Goal: Information Seeking & Learning: Learn about a topic

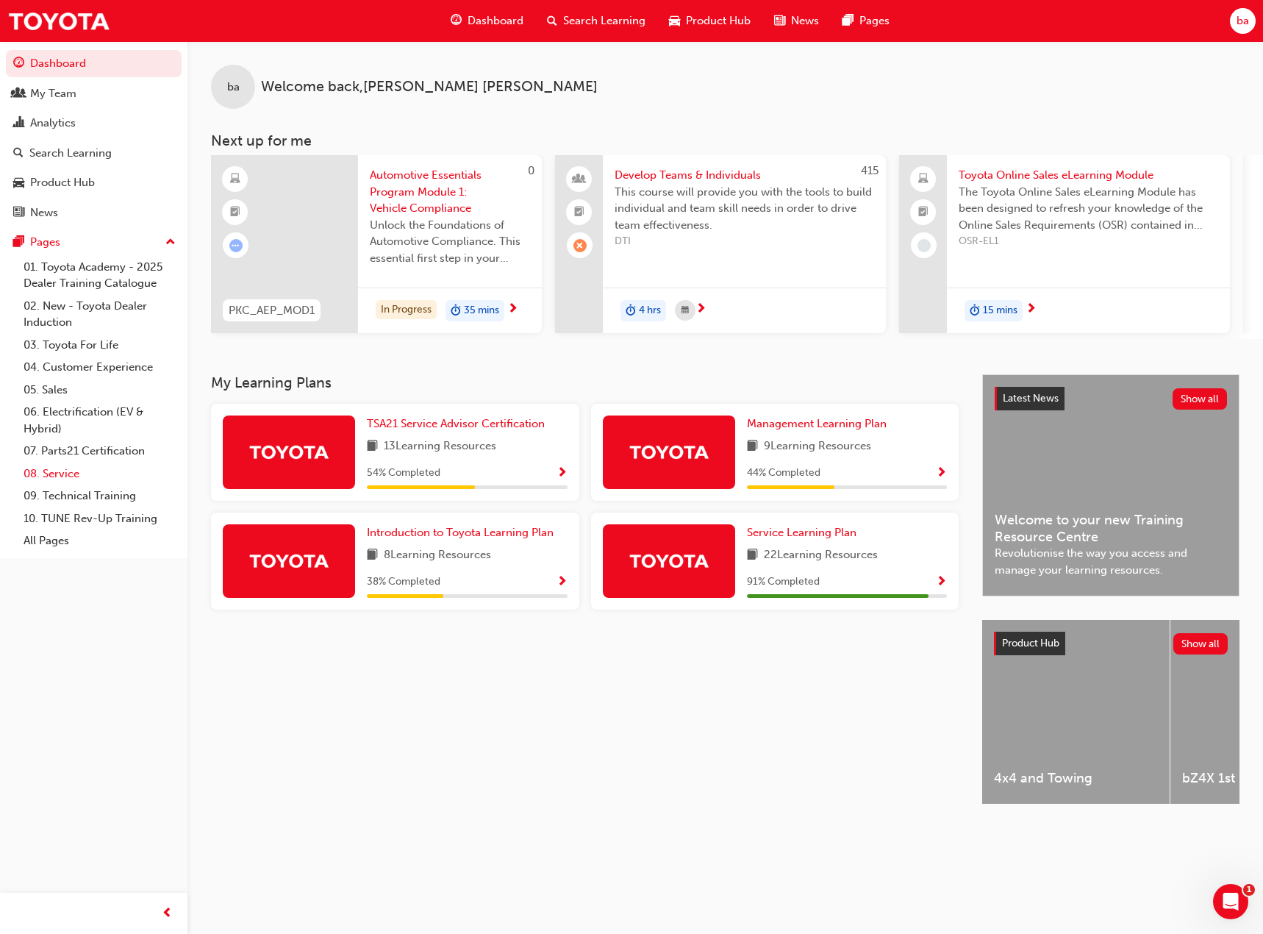
click at [68, 476] on link "08. Service" at bounding box center [100, 474] width 164 height 23
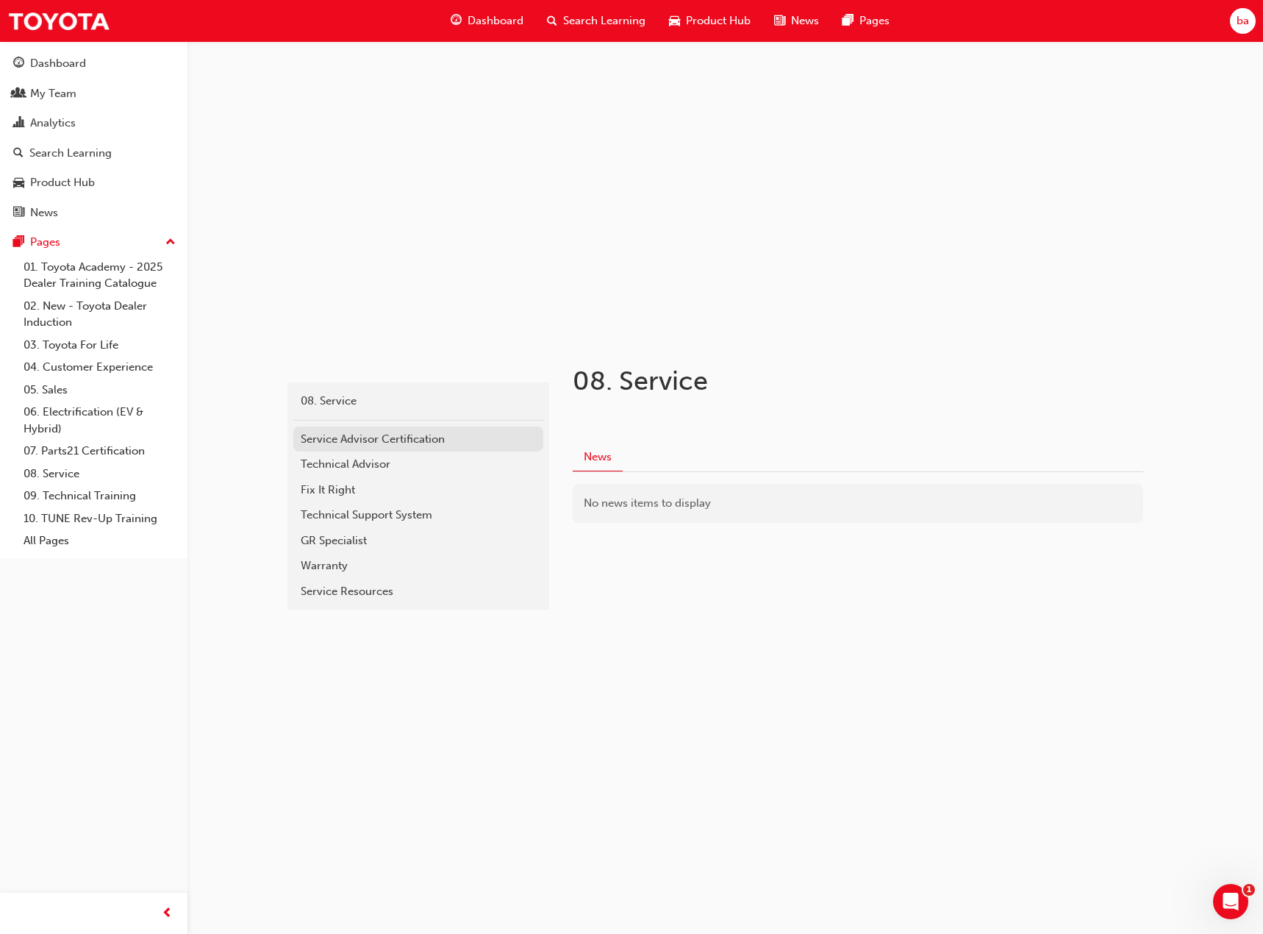
click at [359, 437] on div "Service Advisor Certification" at bounding box center [418, 439] width 235 height 17
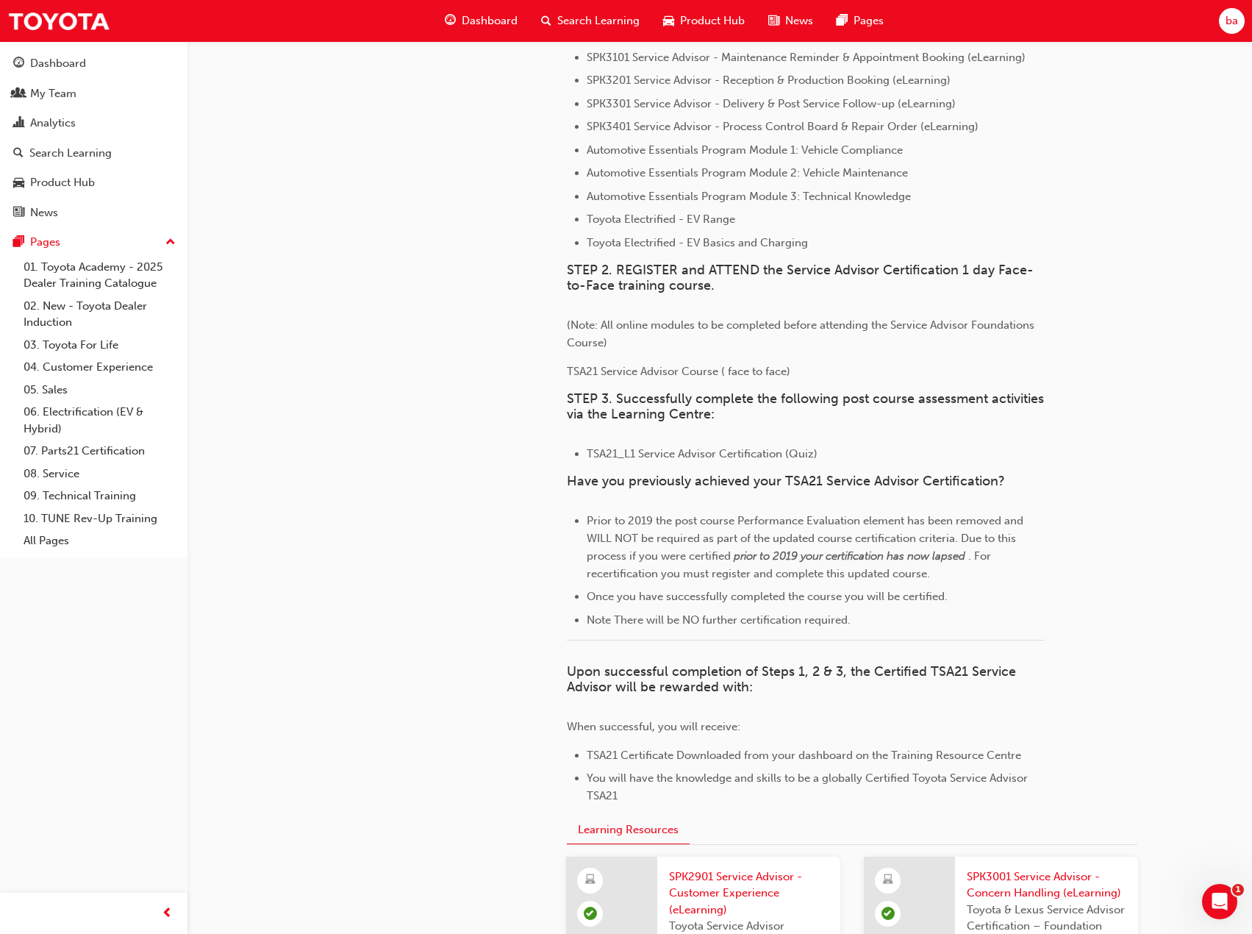
scroll to position [864, 0]
